Goal: Information Seeking & Learning: Learn about a topic

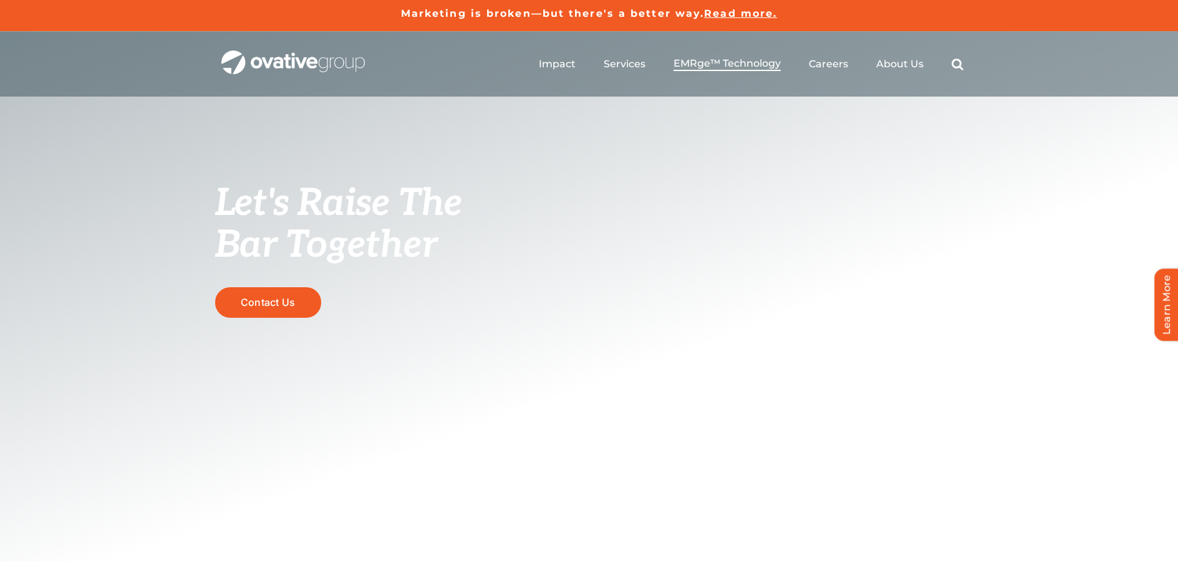
click at [704, 61] on span "EMRge™ Technology" at bounding box center [726, 63] width 107 height 12
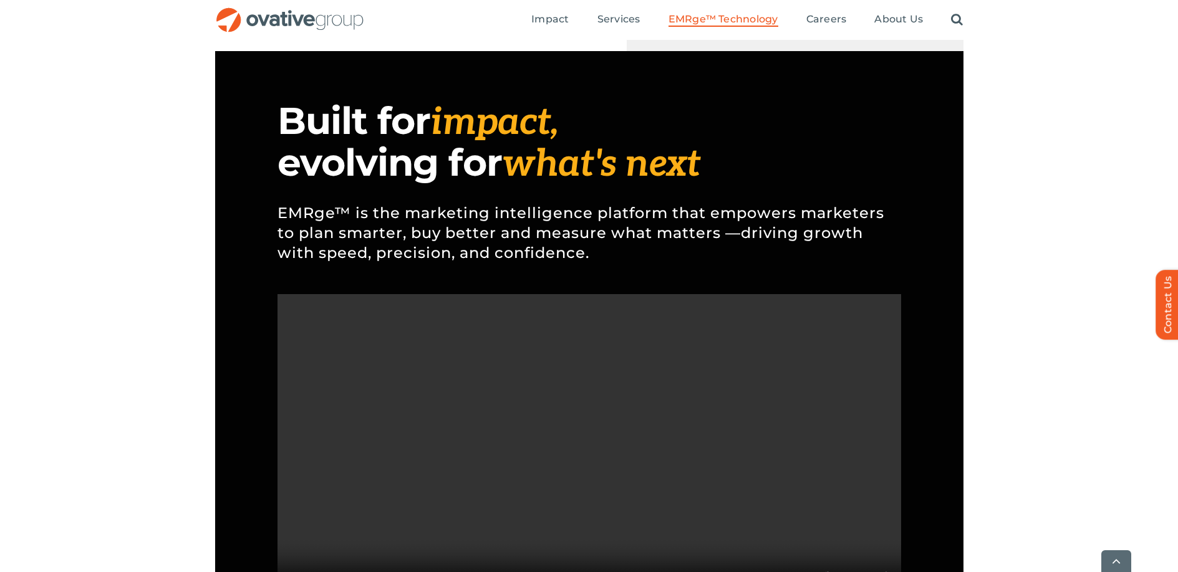
scroll to position [972, 0]
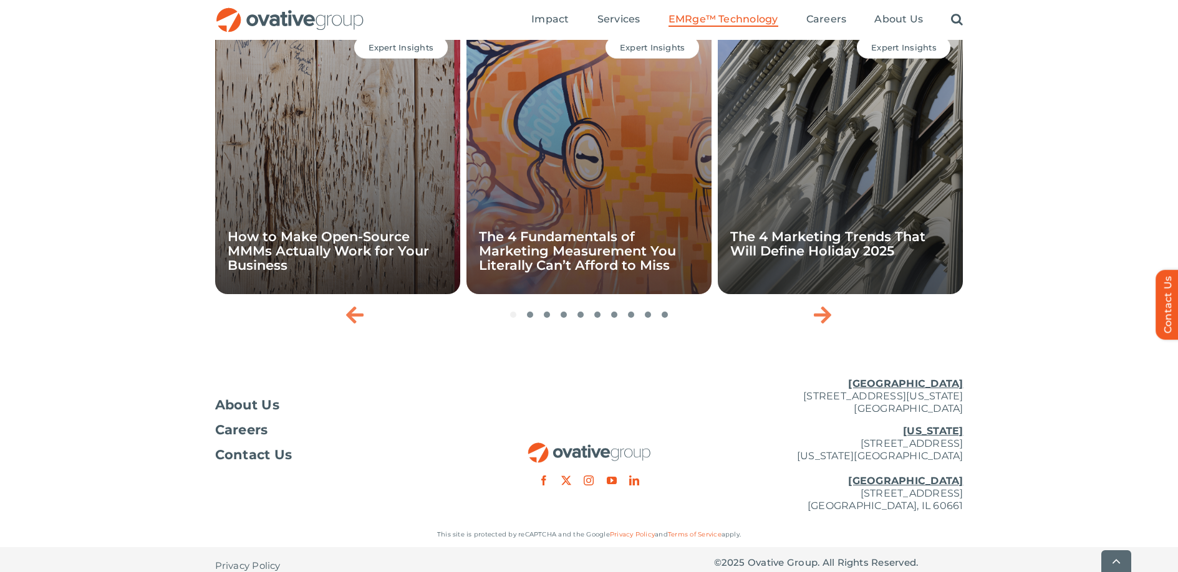
scroll to position [4128, 0]
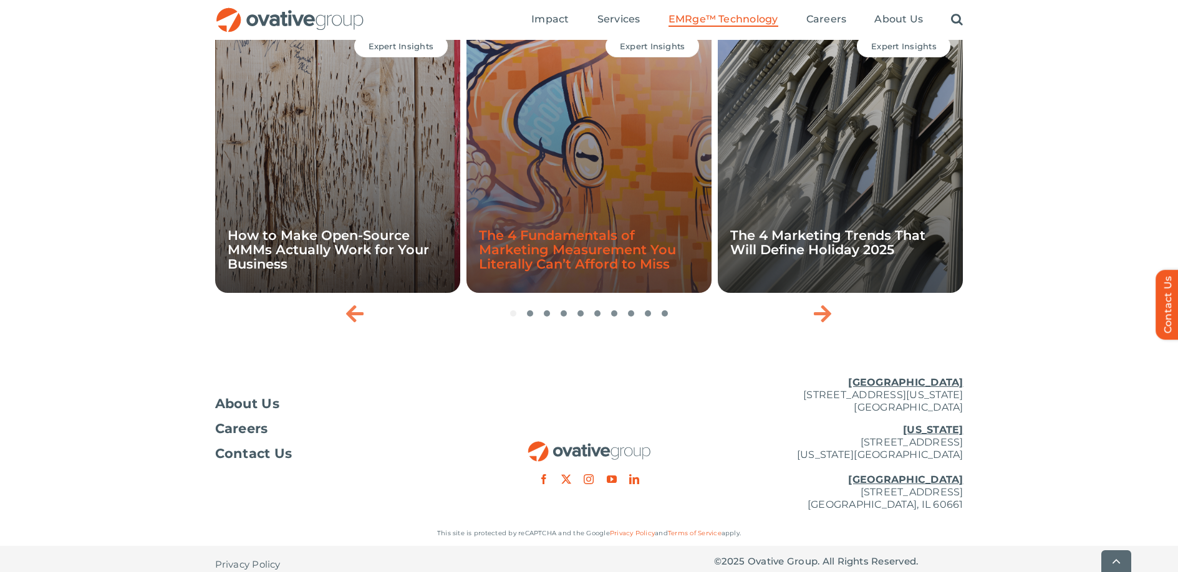
click at [603, 272] on link "The 4 Fundamentals of Marketing Measurement You Literally Can’t Afford to Miss" at bounding box center [577, 250] width 197 height 44
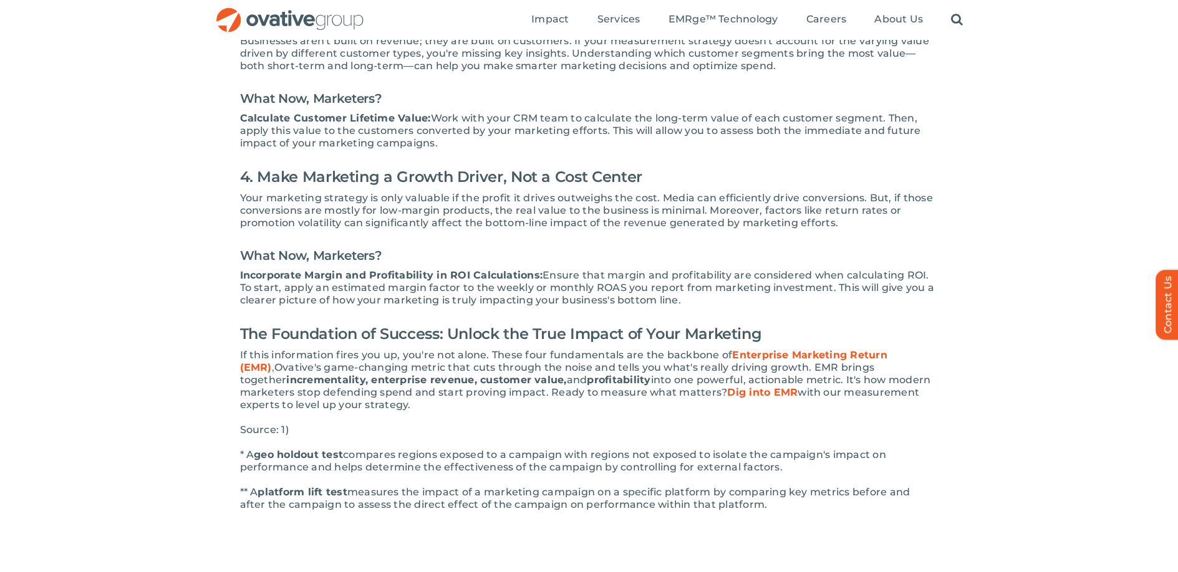
scroll to position [795, 0]
